Goal: Task Accomplishment & Management: Use online tool/utility

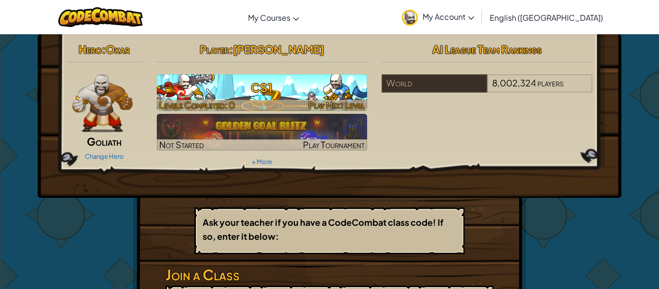
click at [274, 85] on h3 "CS1" at bounding box center [262, 88] width 211 height 22
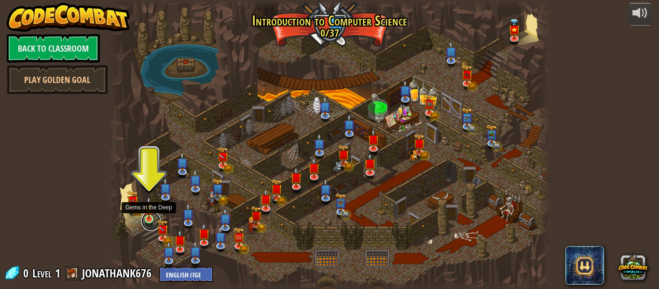
click at [153, 222] on link at bounding box center [150, 220] width 19 height 19
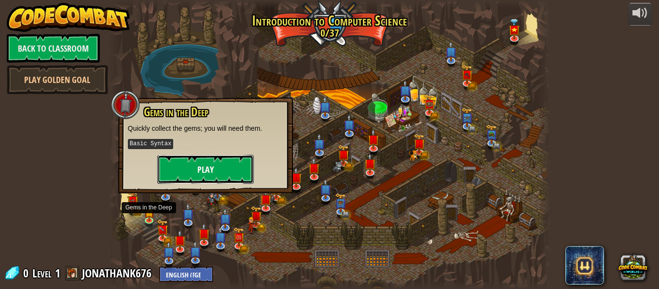
click at [238, 166] on button "Play" at bounding box center [205, 169] width 97 height 29
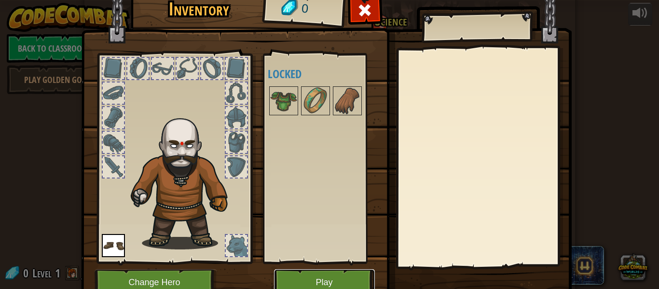
click at [332, 273] on button "Play" at bounding box center [324, 282] width 101 height 27
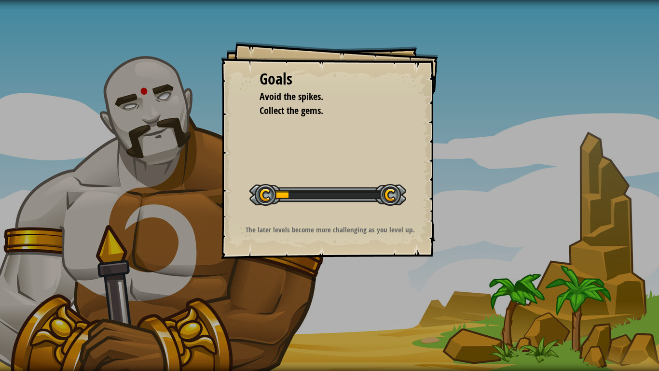
click at [285, 215] on div "Goals Avoid the spikes. Collect the gems. Start Level Error loading from server…" at bounding box center [329, 150] width 217 height 217
click at [298, 233] on p "The later levels become more challenging as you level up." at bounding box center [330, 229] width 194 height 10
click at [295, 230] on p "The later levels become more challenging as you level up." at bounding box center [330, 229] width 194 height 10
